Goal: Transaction & Acquisition: Purchase product/service

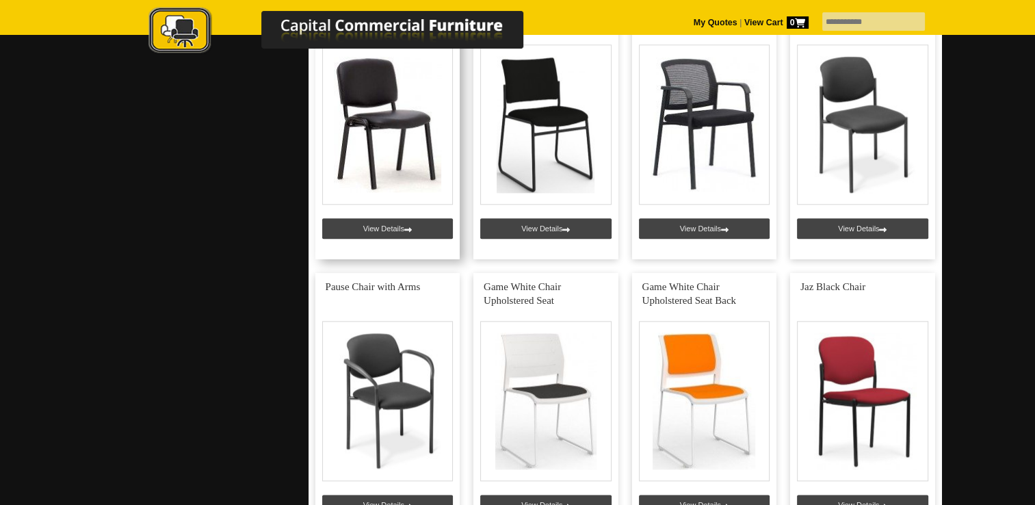
scroll to position [1505, 0]
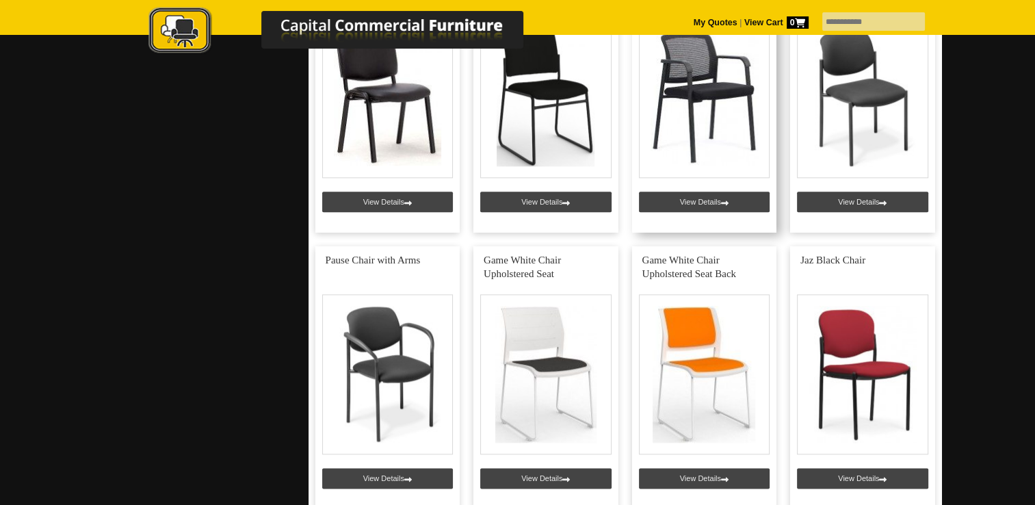
click at [705, 209] on link at bounding box center [704, 101] width 145 height 263
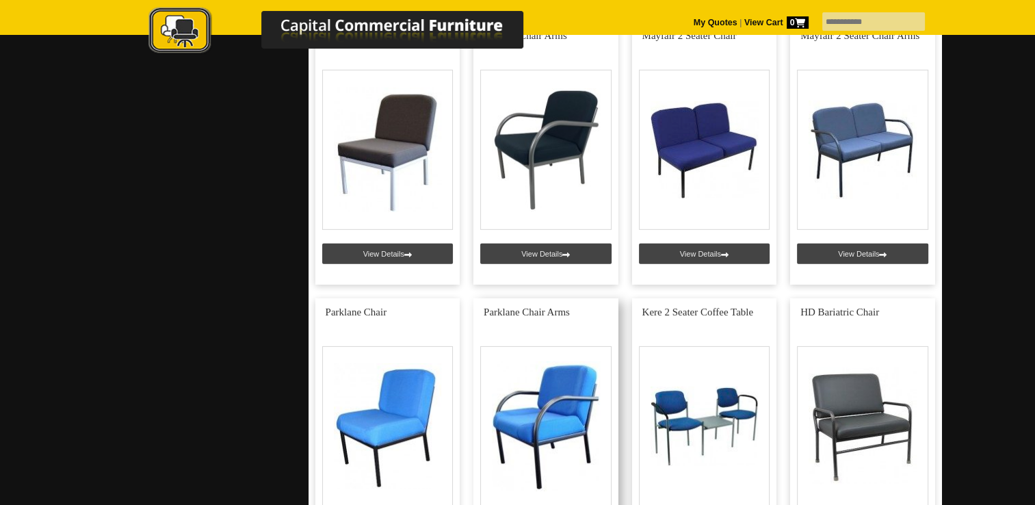
scroll to position [4309, 0]
